Goal: Information Seeking & Learning: Learn about a topic

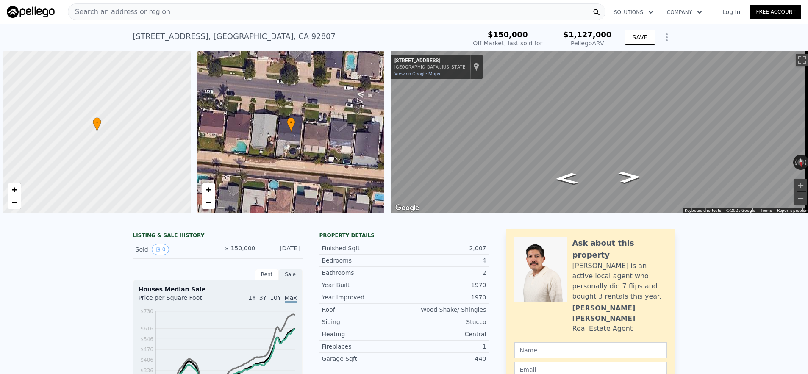
scroll to position [0, 3]
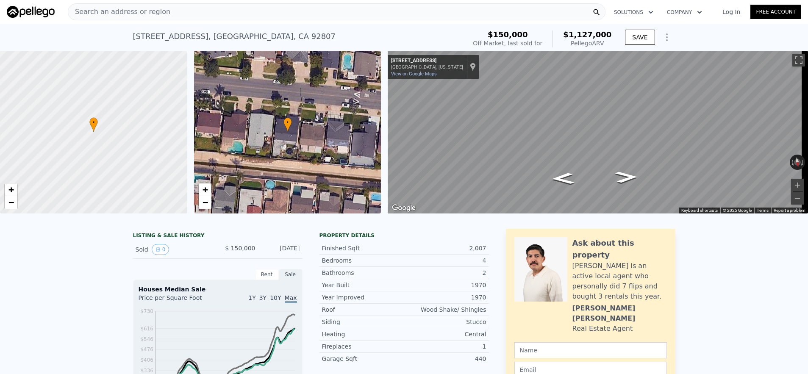
click at [236, 11] on div "Search an address or region" at bounding box center [337, 11] width 538 height 17
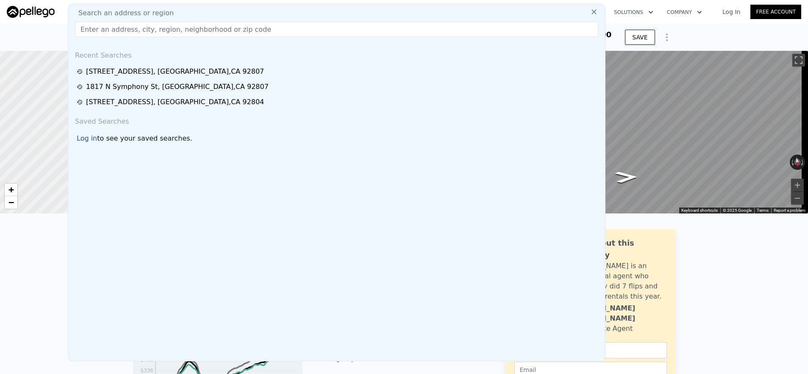
type input "[STREET_ADDRESS]"
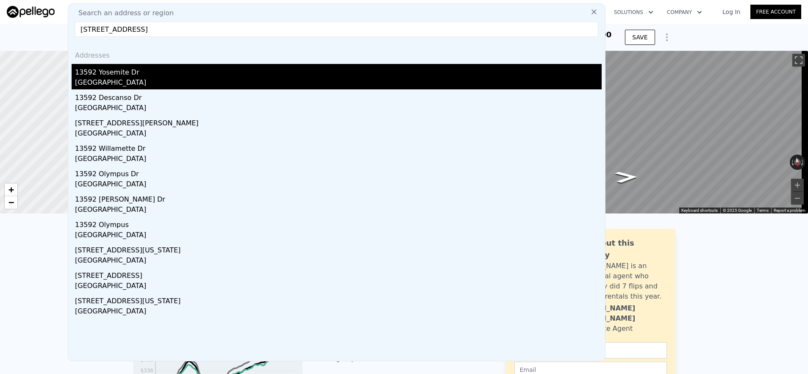
click at [232, 74] on div "13592 Yosemite Dr" at bounding box center [338, 71] width 527 height 14
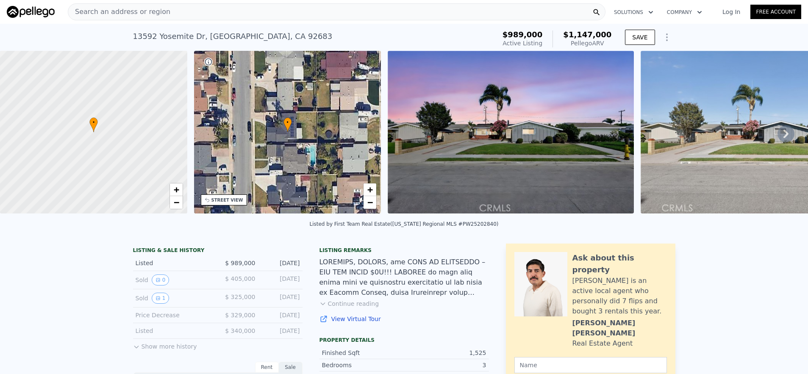
click at [323, 17] on div "Search an address or region" at bounding box center [337, 11] width 538 height 17
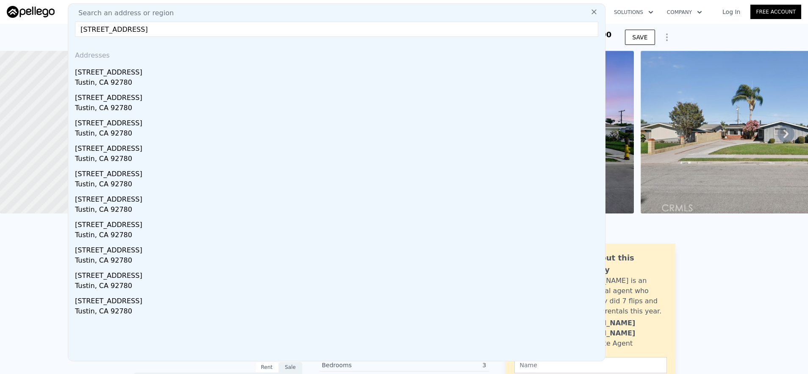
type input "[STREET_ADDRESS]"
click at [276, 74] on div "[STREET_ADDRESS]" at bounding box center [338, 71] width 527 height 14
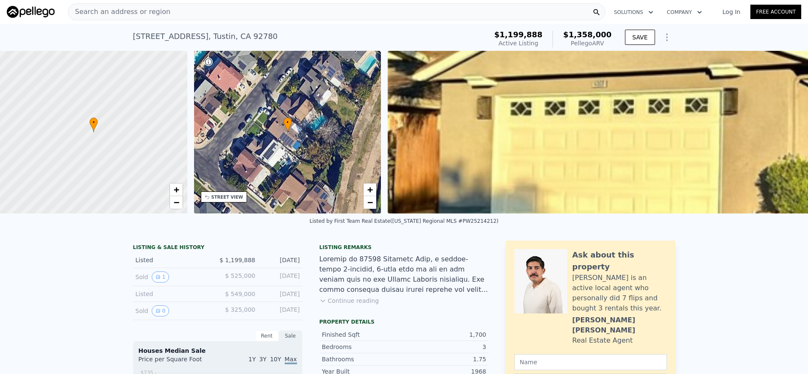
click at [167, 16] on div "Search an address or region" at bounding box center [337, 11] width 538 height 17
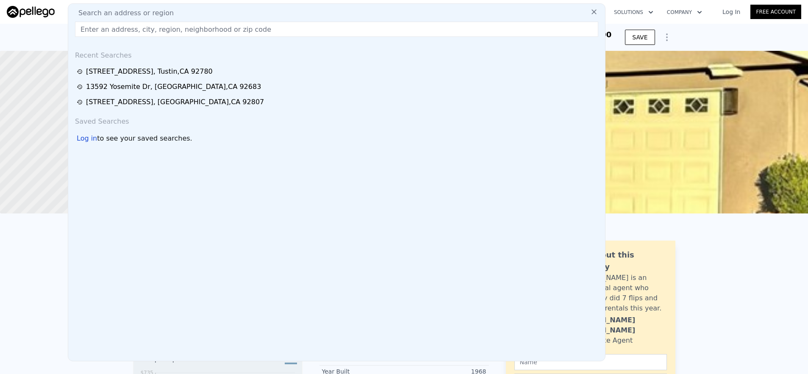
click at [24, 34] on div "[STREET_ADDRESS] Active at $1.200m (~ARV $1.358m ) $1,199,888 Active Listing $1…" at bounding box center [404, 37] width 808 height 27
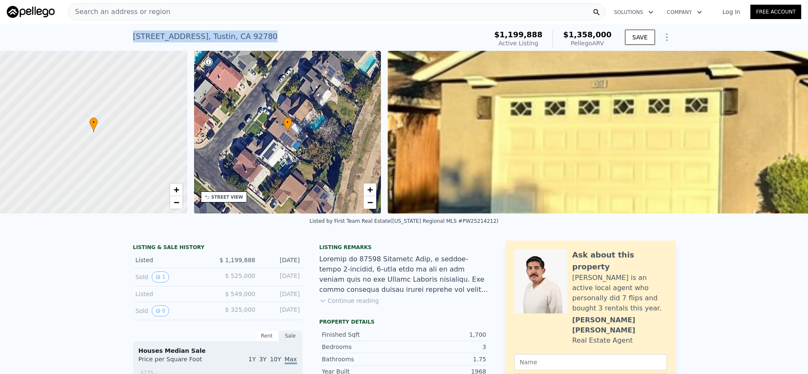
drag, startPoint x: 112, startPoint y: 34, endPoint x: 317, endPoint y: 34, distance: 204.7
click at [317, 34] on div "[STREET_ADDRESS] Active at $1.200m (~ARV $1.358m ) $1,199,888 Active Listing $1…" at bounding box center [404, 37] width 808 height 27
copy div "[STREET_ADDRESS]"
click at [236, 10] on div "Search an address or region" at bounding box center [337, 11] width 538 height 17
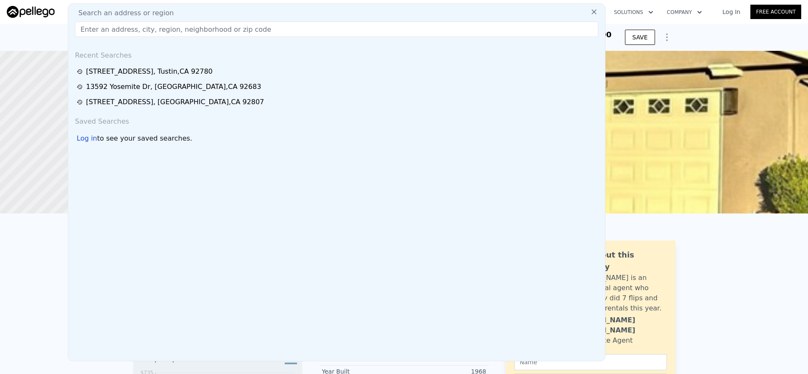
click at [224, 36] on input "text" at bounding box center [336, 29] width 523 height 15
paste input "[STREET_ADDRESS]"
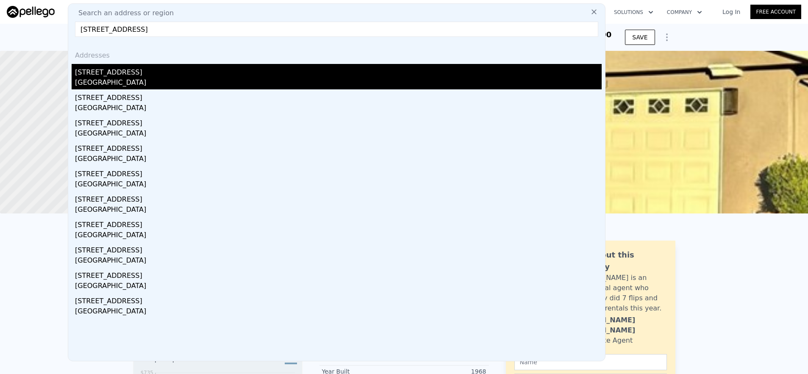
type input "[STREET_ADDRESS]"
click at [218, 71] on div "[STREET_ADDRESS]" at bounding box center [338, 71] width 527 height 14
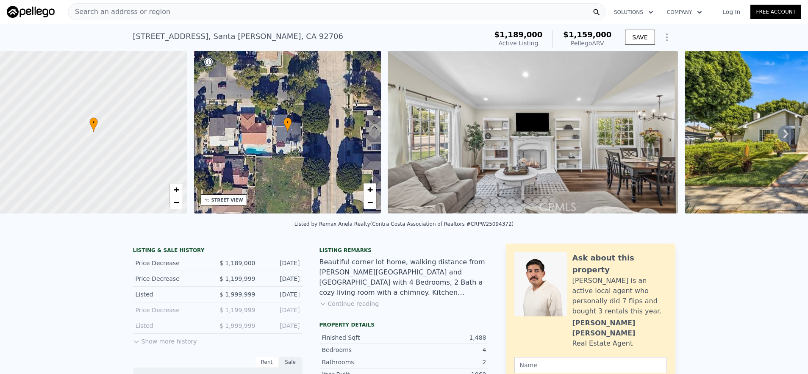
click at [206, 18] on div "Search an address or region" at bounding box center [337, 11] width 538 height 17
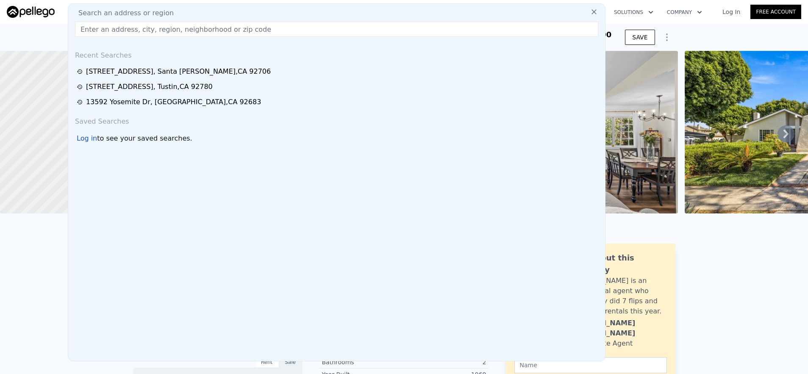
click at [210, 34] on input "text" at bounding box center [336, 29] width 523 height 15
paste input "[STREET_ADDRESS][PERSON_NAME]"
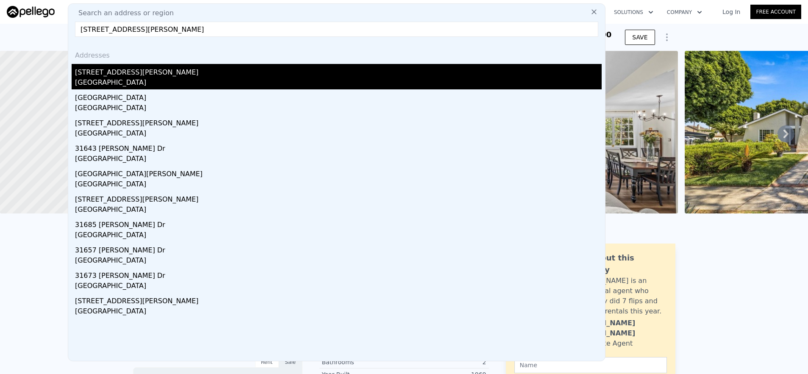
type input "[STREET_ADDRESS][PERSON_NAME]"
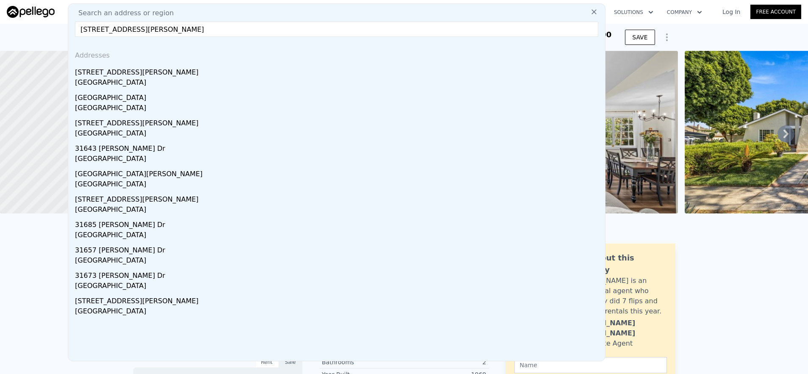
drag, startPoint x: 216, startPoint y: 73, endPoint x: 439, endPoint y: 113, distance: 226.9
click at [216, 73] on div "[STREET_ADDRESS][PERSON_NAME]" at bounding box center [338, 71] width 527 height 14
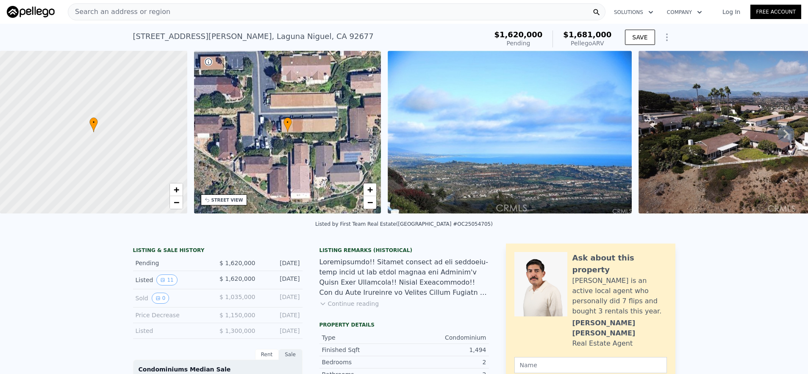
click at [181, 15] on div "Search an address or region" at bounding box center [337, 11] width 538 height 17
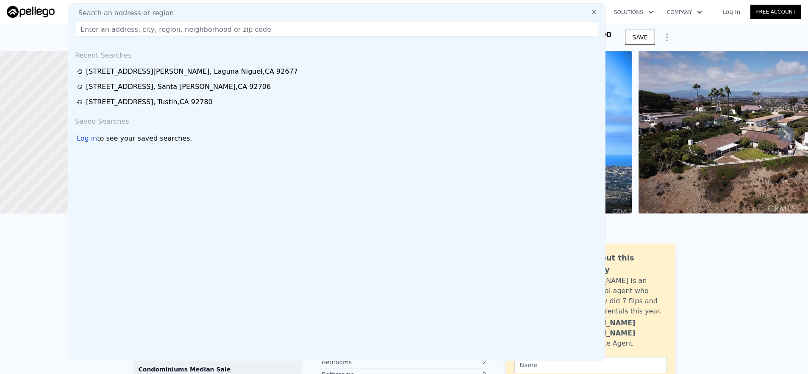
click at [181, 15] on div "Search an address or region" at bounding box center [337, 13] width 530 height 10
paste input "[STREET_ADDRESS]"
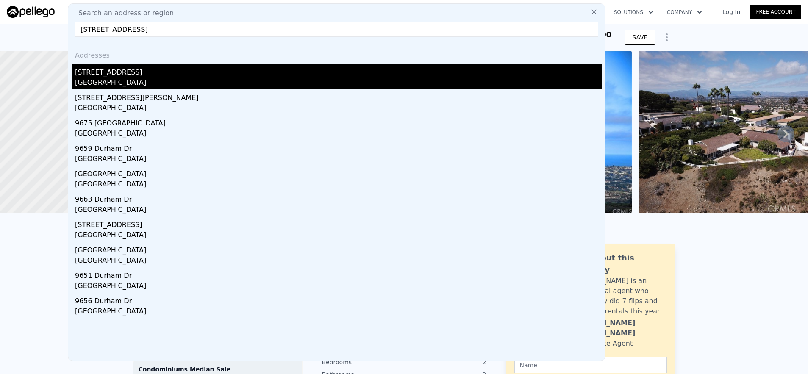
type input "[STREET_ADDRESS]"
click at [226, 86] on div "[GEOGRAPHIC_DATA]" at bounding box center [338, 84] width 527 height 12
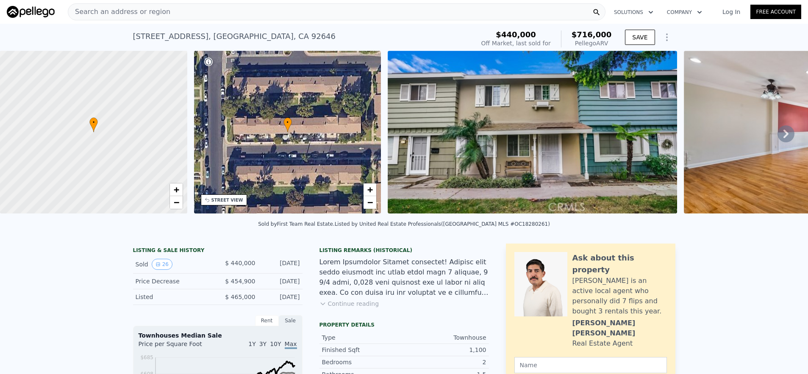
click at [133, 15] on span "Search an address or region" at bounding box center [119, 12] width 102 height 10
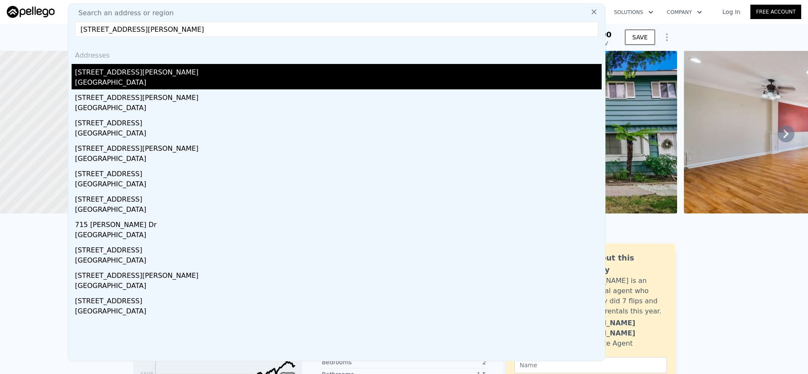
type input "[STREET_ADDRESS][PERSON_NAME]"
click at [302, 72] on div "[STREET_ADDRESS][PERSON_NAME]" at bounding box center [338, 71] width 527 height 14
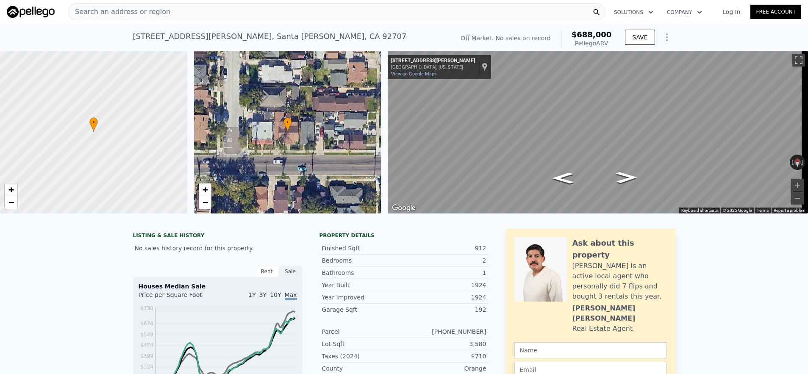
click at [242, 15] on div "Search an address or region" at bounding box center [337, 11] width 538 height 17
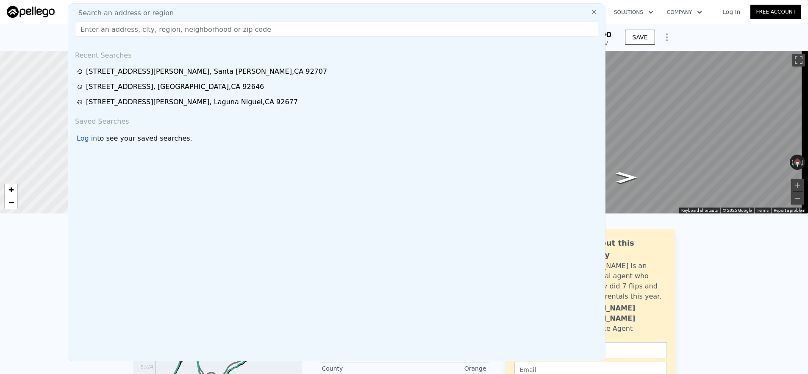
click at [247, 26] on input "text" at bounding box center [336, 29] width 523 height 15
paste input "[STREET_ADDRESS]"
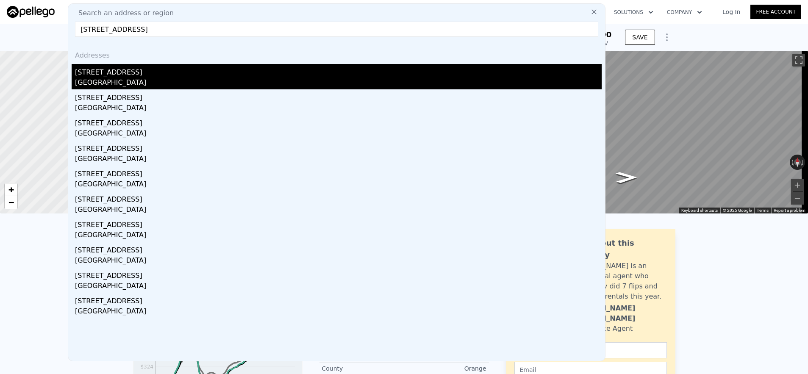
type input "[STREET_ADDRESS]"
click at [259, 82] on div "[GEOGRAPHIC_DATA]" at bounding box center [338, 84] width 527 height 12
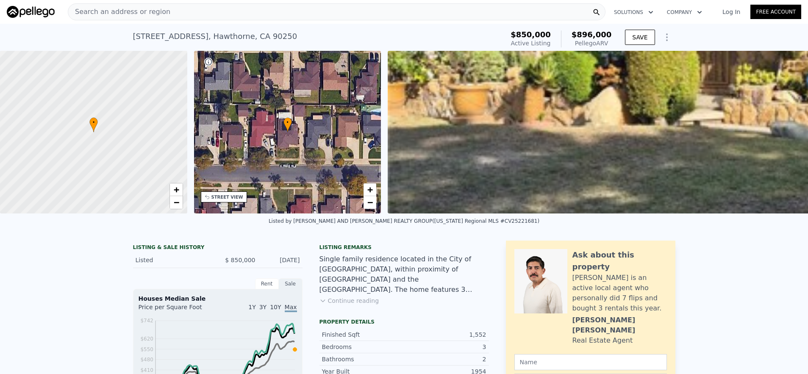
click at [317, 15] on div "Search an address or region" at bounding box center [337, 11] width 538 height 17
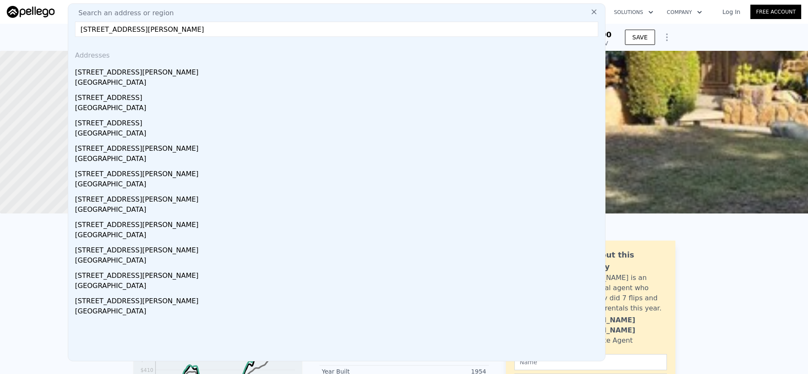
type input "[STREET_ADDRESS][PERSON_NAME]"
click at [328, 70] on div "[STREET_ADDRESS][PERSON_NAME]" at bounding box center [338, 71] width 527 height 14
